Goal: Transaction & Acquisition: Purchase product/service

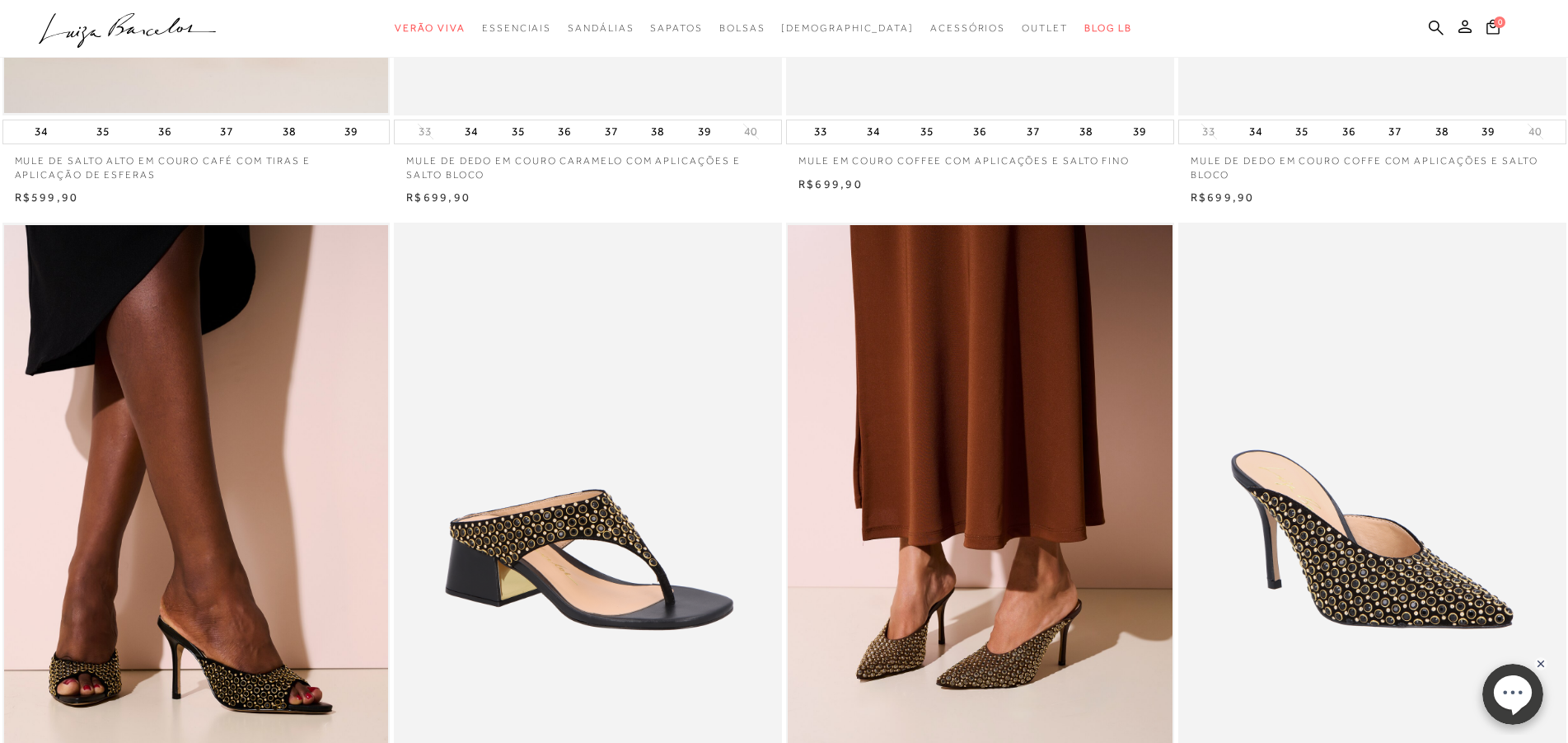
scroll to position [841, 0]
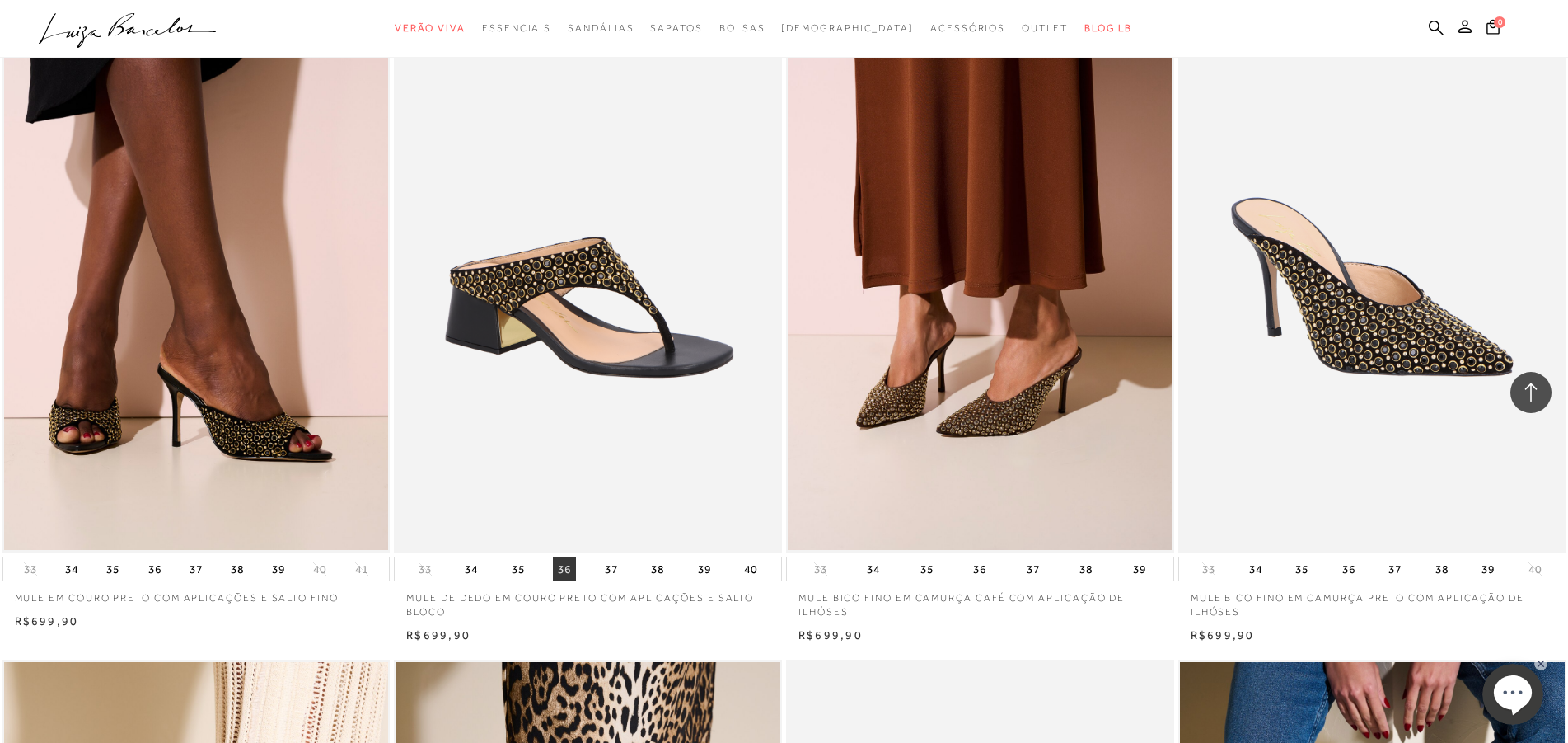
click at [566, 571] on button "36" at bounding box center [564, 568] width 23 height 23
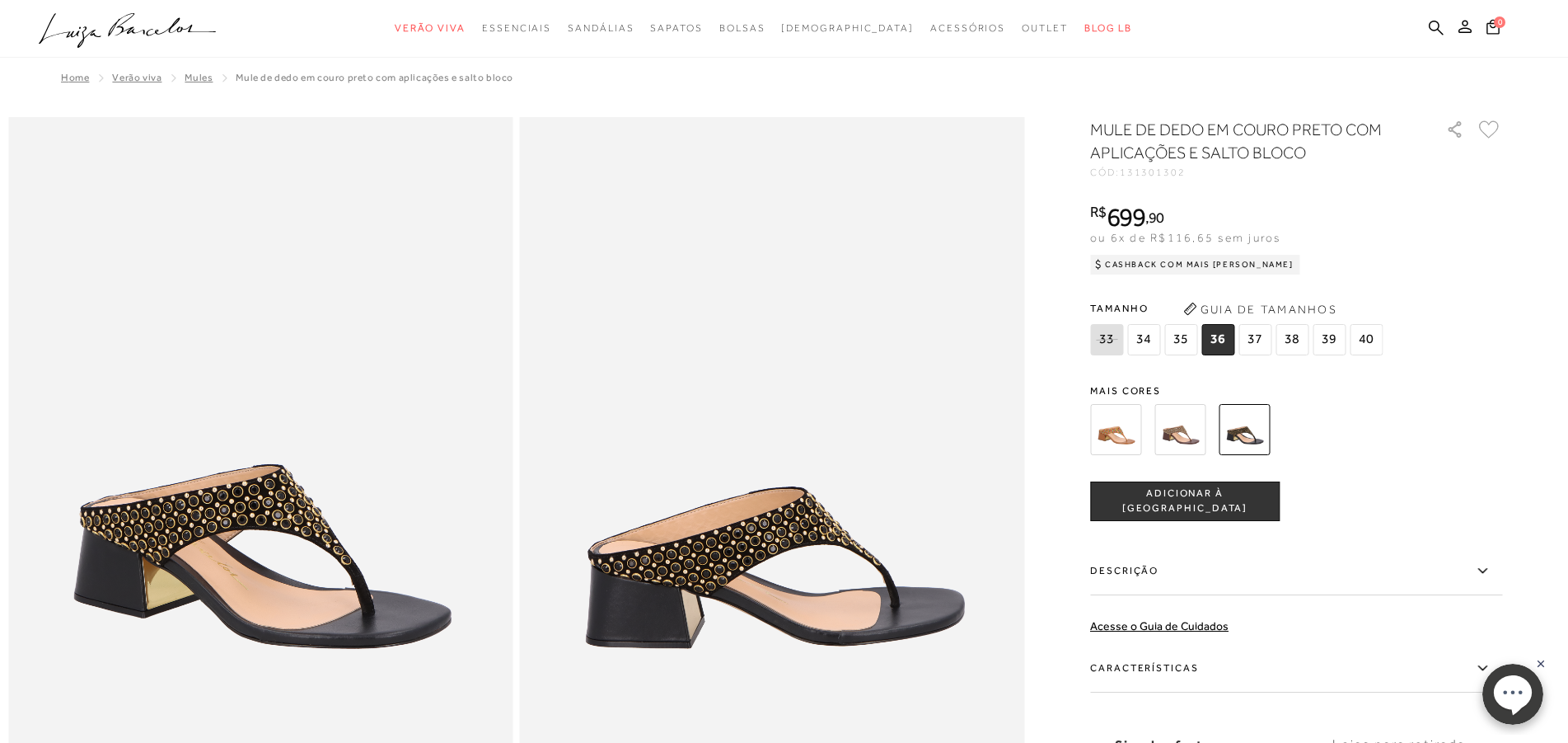
click at [1144, 502] on span "ADICIONAR À [GEOGRAPHIC_DATA]" at bounding box center [1185, 501] width 188 height 29
click at [1195, 432] on img at bounding box center [1179, 429] width 51 height 51
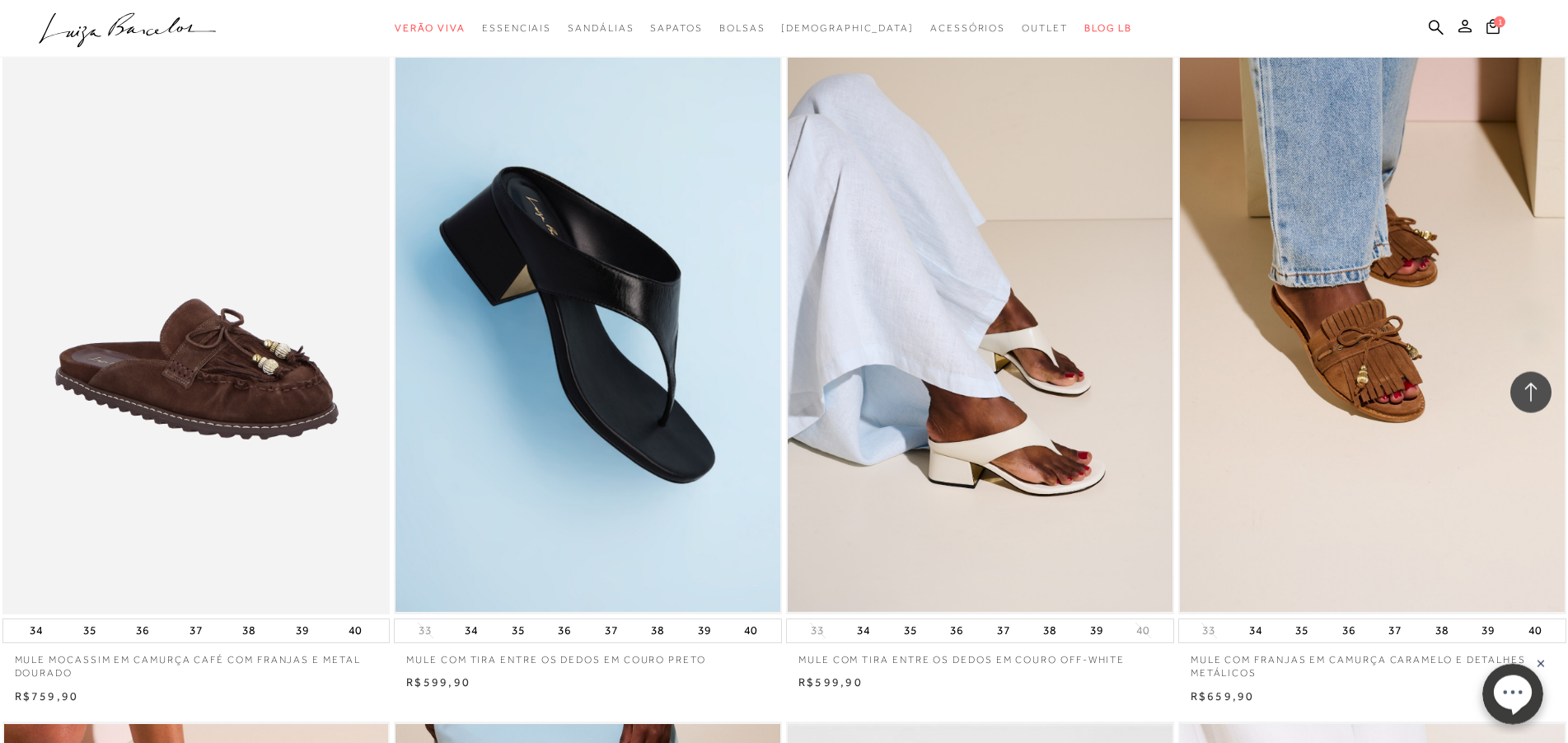
scroll to position [2187, 0]
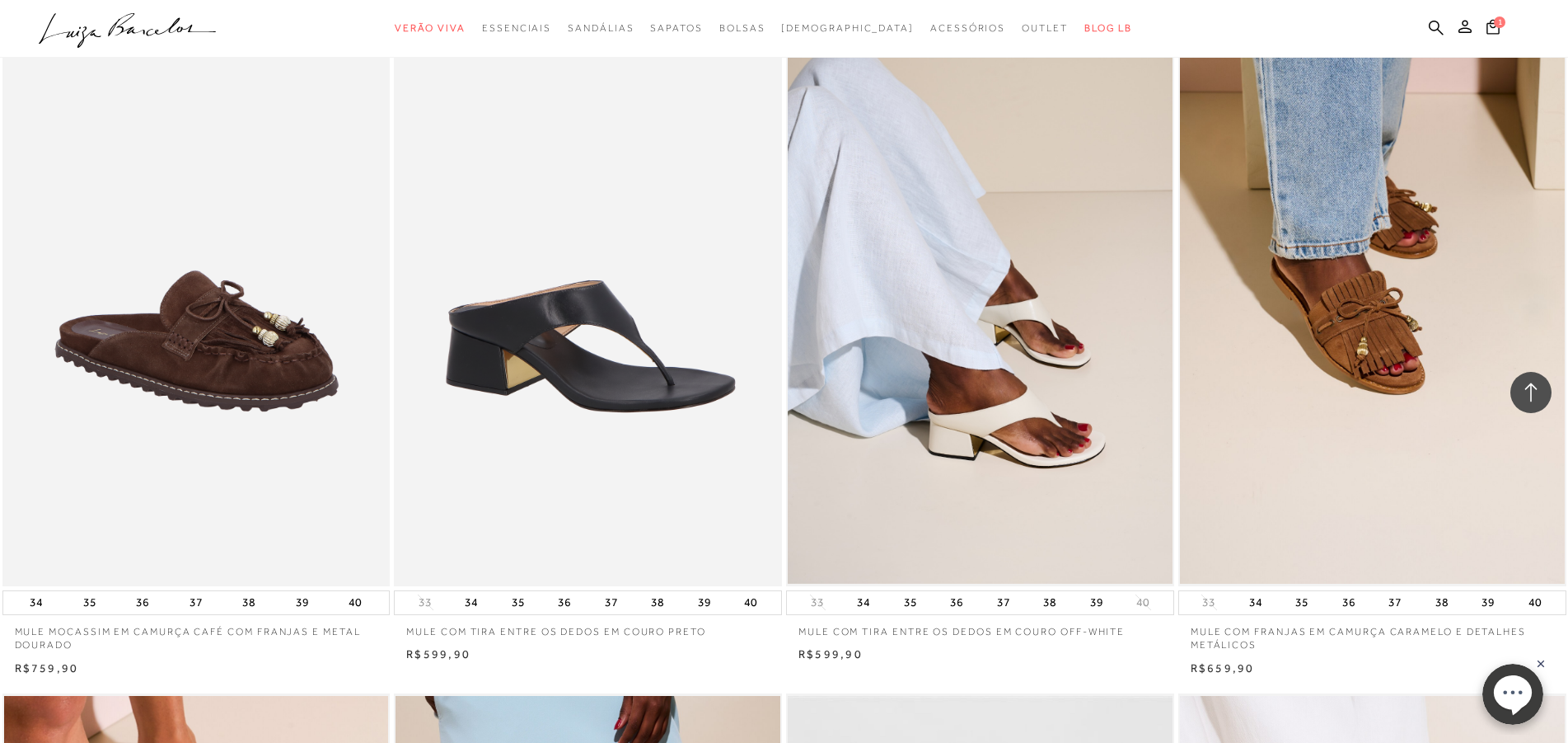
click at [534, 326] on img at bounding box center [589, 295] width 387 height 582
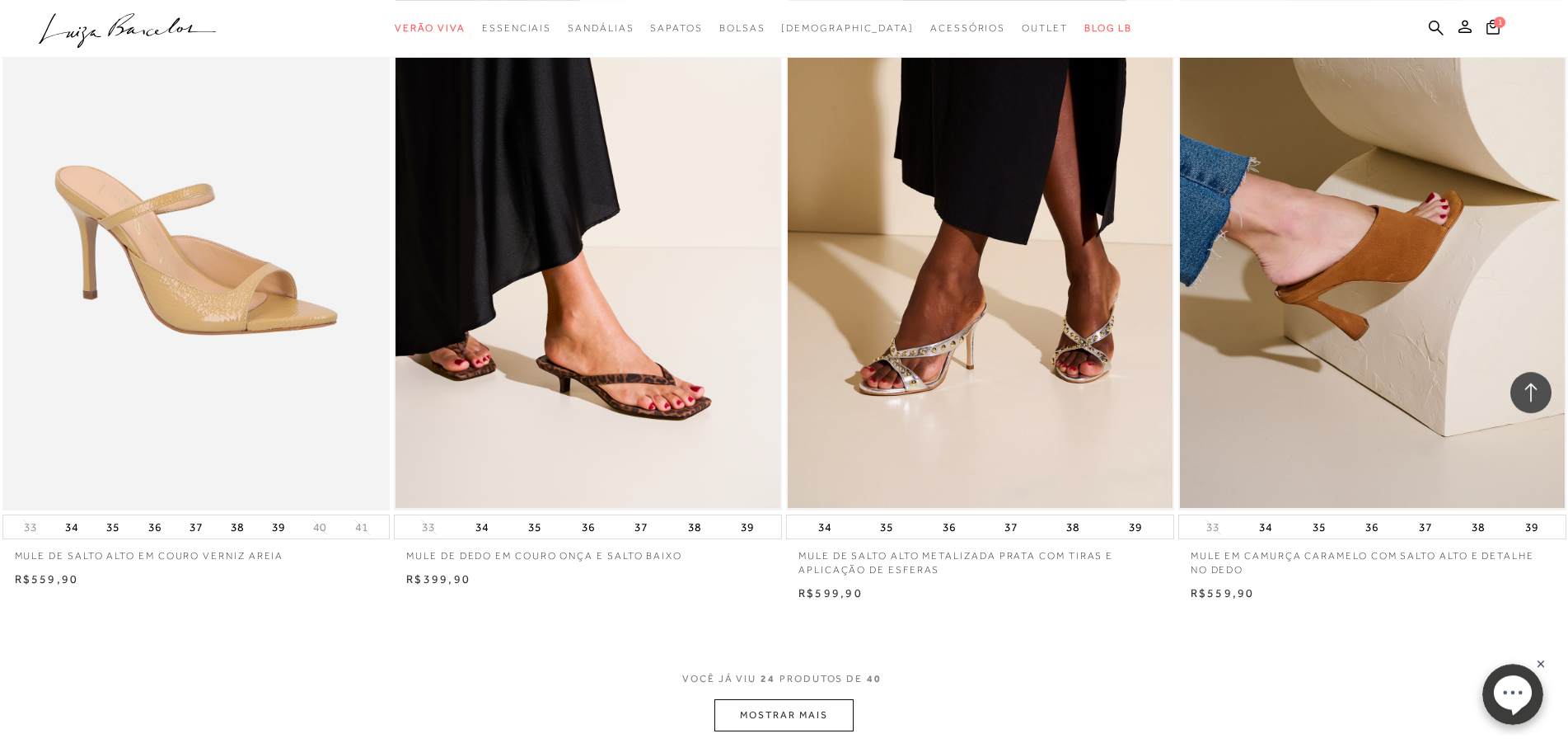
scroll to position [3701, 0]
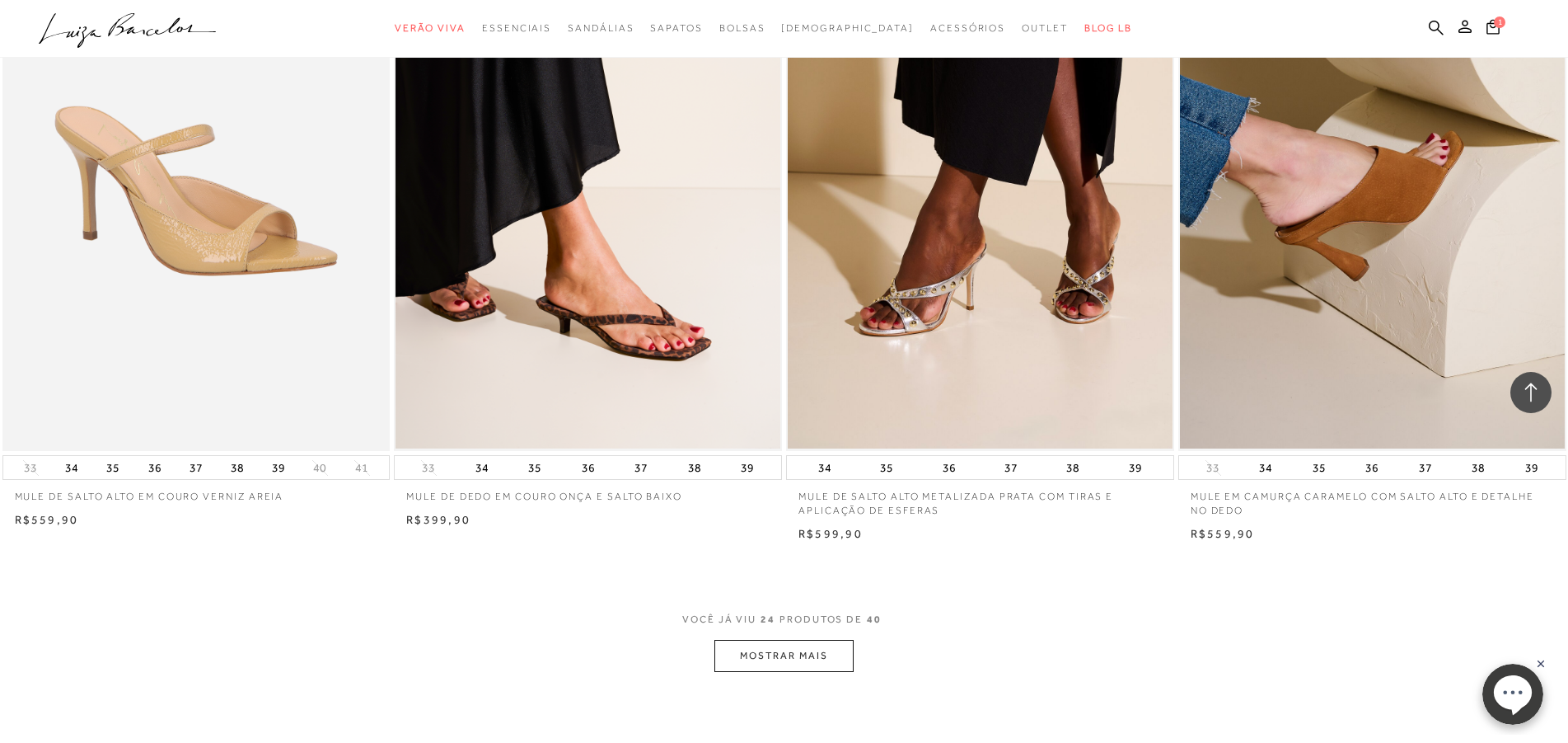
click at [785, 656] on button "MOSTRAR MAIS" at bounding box center [784, 656] width 139 height 32
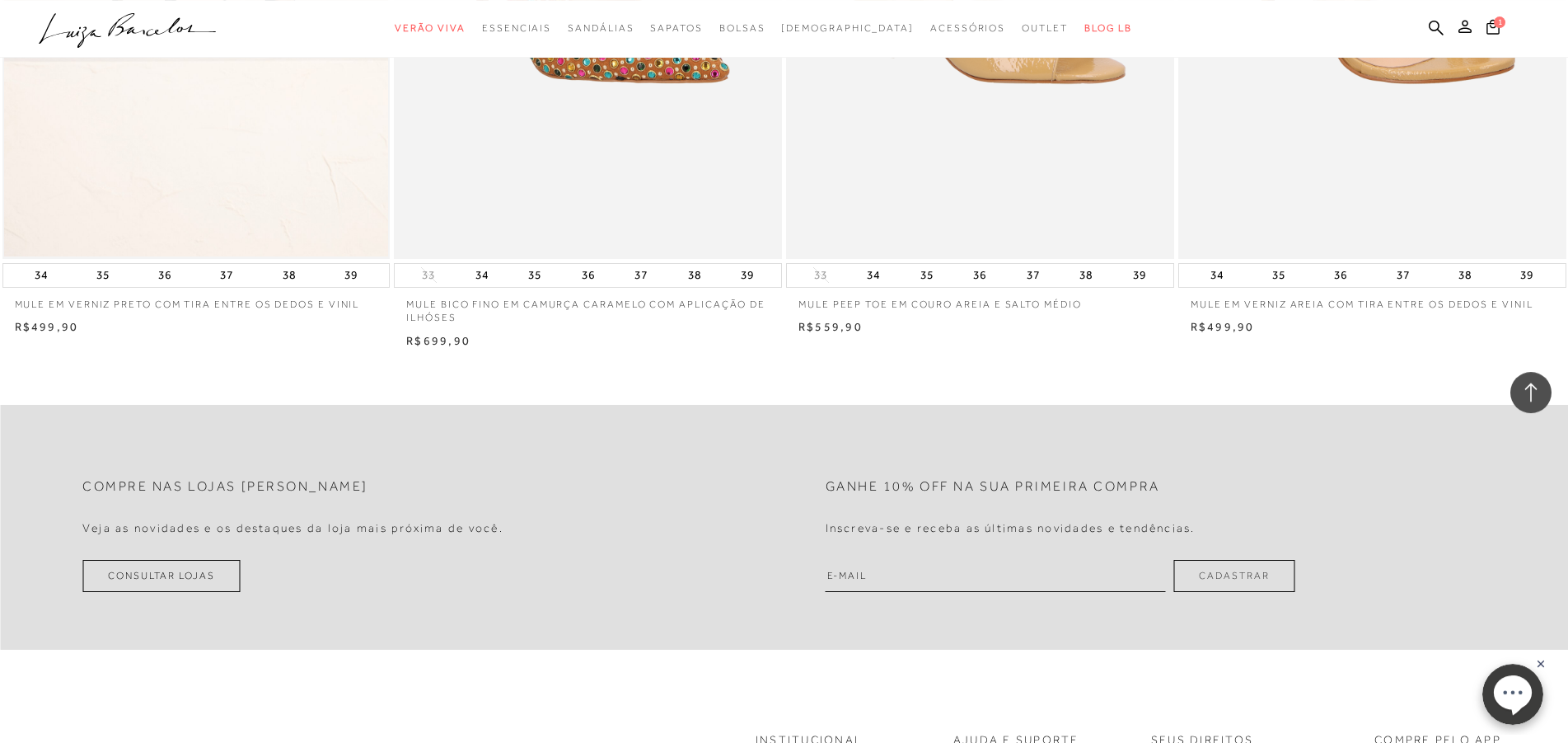
scroll to position [6729, 0]
